Goal: Check status: Check status

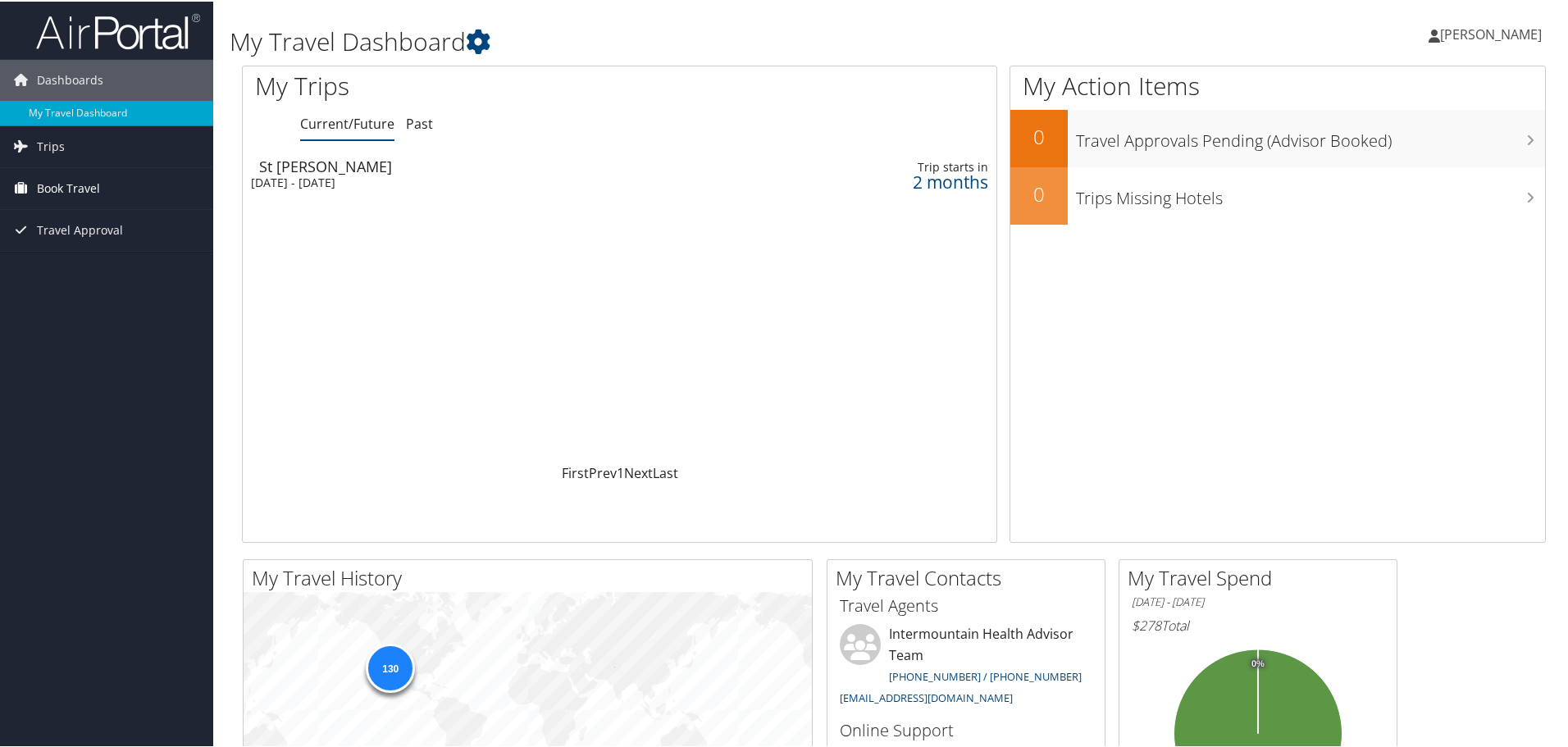
click at [83, 184] on span "Book Travel" at bounding box center [69, 187] width 63 height 41
click at [338, 170] on div "St [PERSON_NAME]" at bounding box center [491, 165] width 463 height 15
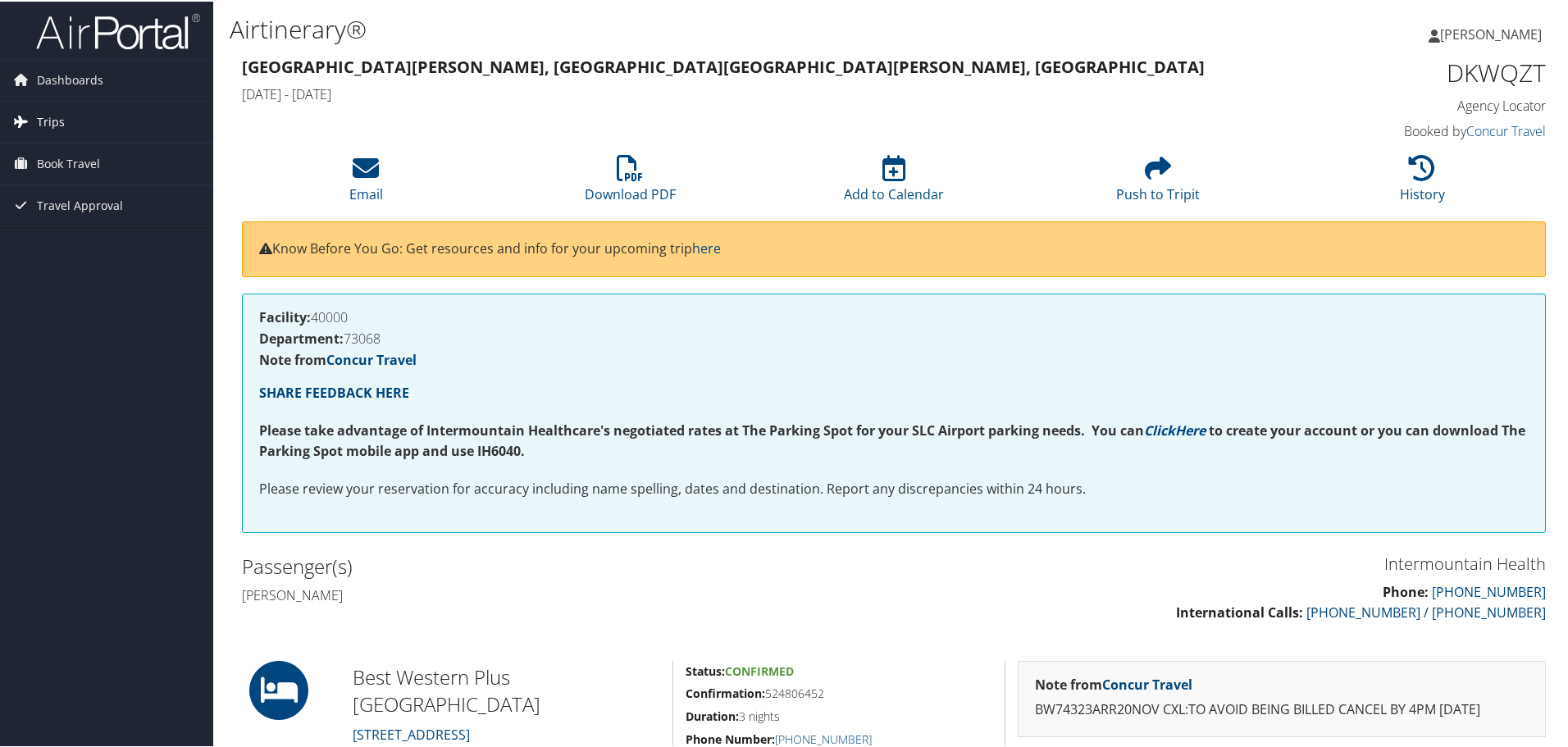
click at [55, 121] on span "Trips" at bounding box center [51, 120] width 28 height 41
click at [90, 150] on link "Current/Future Trips" at bounding box center [106, 153] width 213 height 24
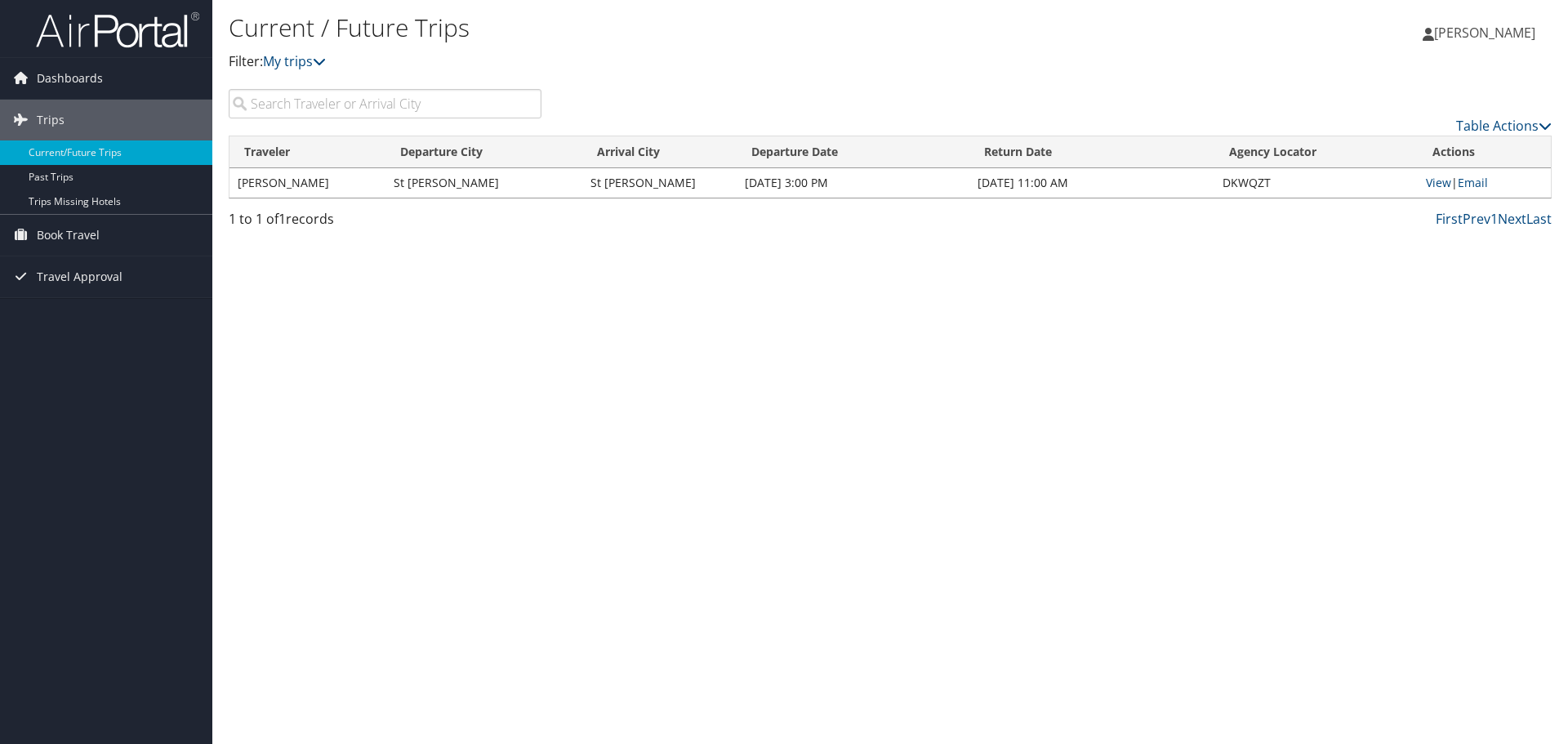
drag, startPoint x: 1132, startPoint y: 330, endPoint x: 1184, endPoint y: 155, distance: 182.6
click at [1133, 311] on div "Current / Future Trips Filter: My trips [PERSON_NAME] [PERSON_NAME] My Settings…" at bounding box center [890, 372] width 1356 height 744
